Goal: Task Accomplishment & Management: Manage account settings

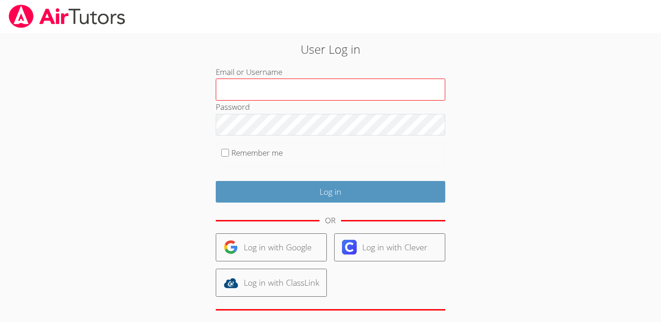
click at [248, 92] on input "Email or Username" at bounding box center [330, 89] width 229 height 22
type input "michaeloconnortutoring@gmail.com"
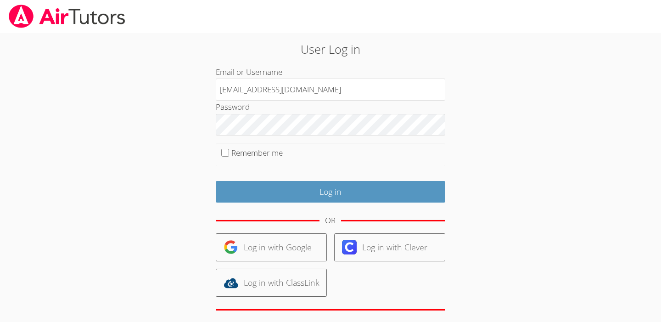
click at [253, 150] on label "Remember me" at bounding box center [256, 152] width 51 height 11
click at [229, 150] on input "Remember me" at bounding box center [225, 153] width 8 height 8
checkbox input "true"
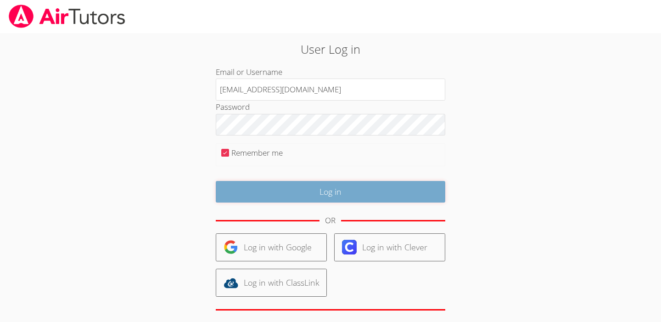
click at [283, 193] on input "Log in" at bounding box center [330, 192] width 229 height 22
